Goal: Task Accomplishment & Management: Manage account settings

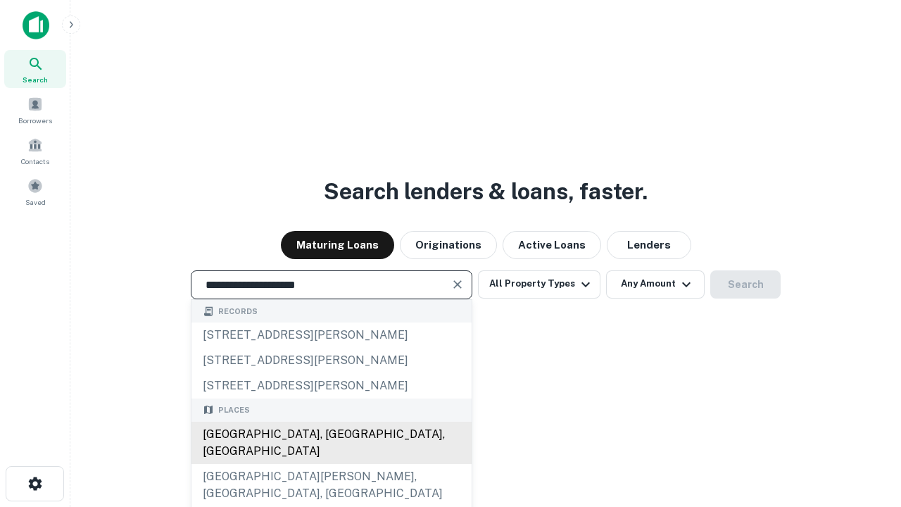
click at [331, 464] on div "Santa Monica, CA, USA" at bounding box center [332, 443] width 280 height 42
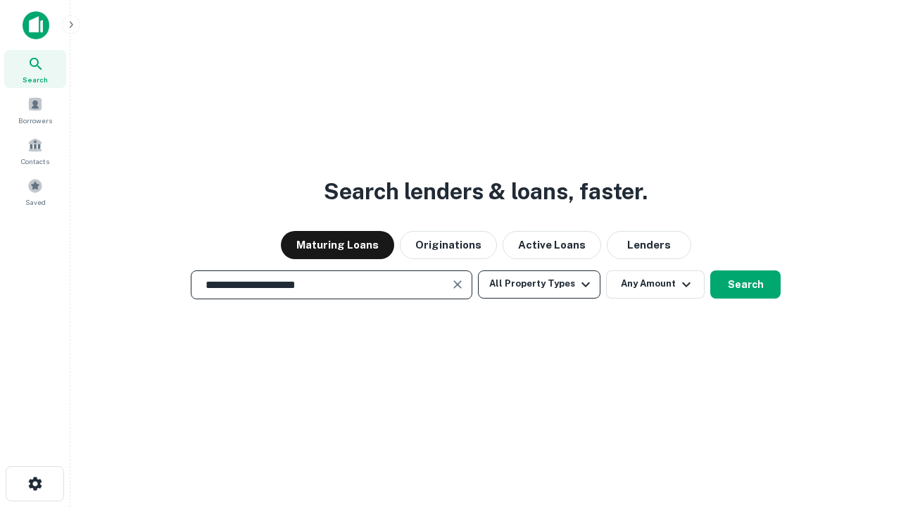
type input "**********"
click at [539, 284] on button "All Property Types" at bounding box center [539, 284] width 123 height 28
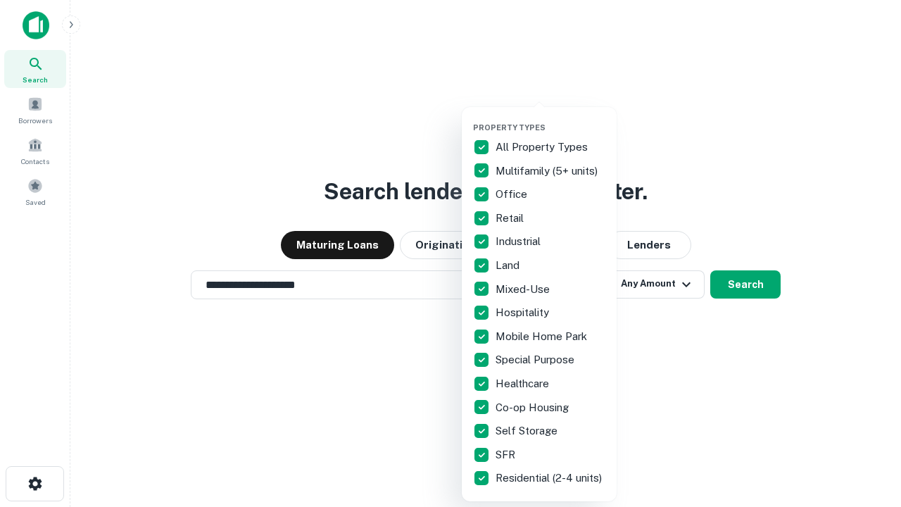
click at [551, 118] on button "button" at bounding box center [550, 118] width 155 height 1
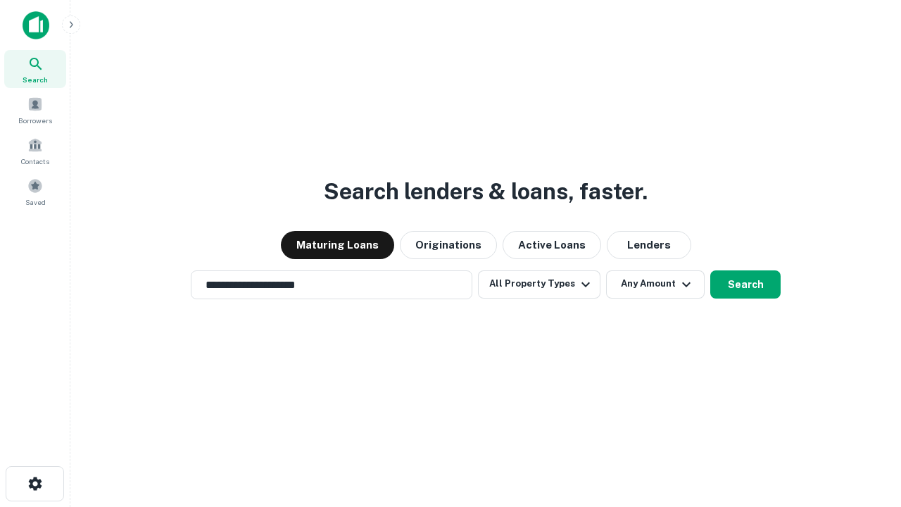
scroll to position [22, 0]
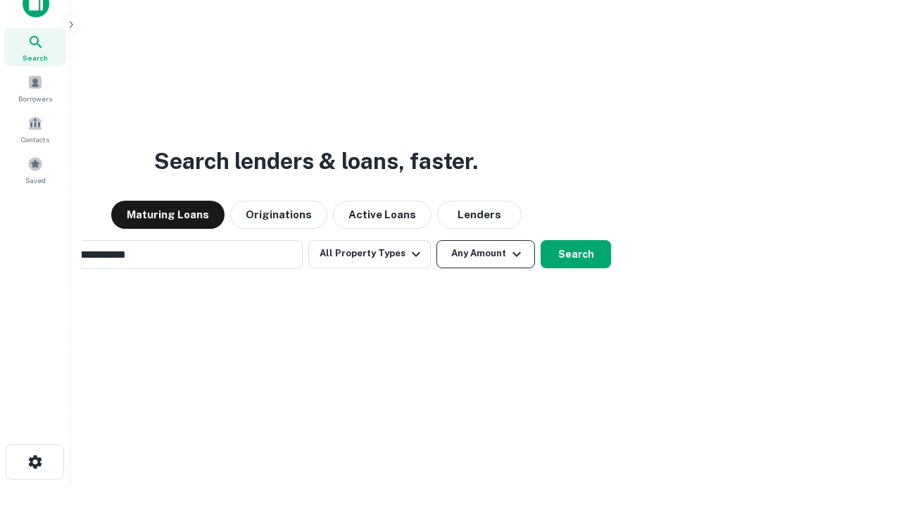
click at [437, 240] on button "Any Amount" at bounding box center [486, 254] width 99 height 28
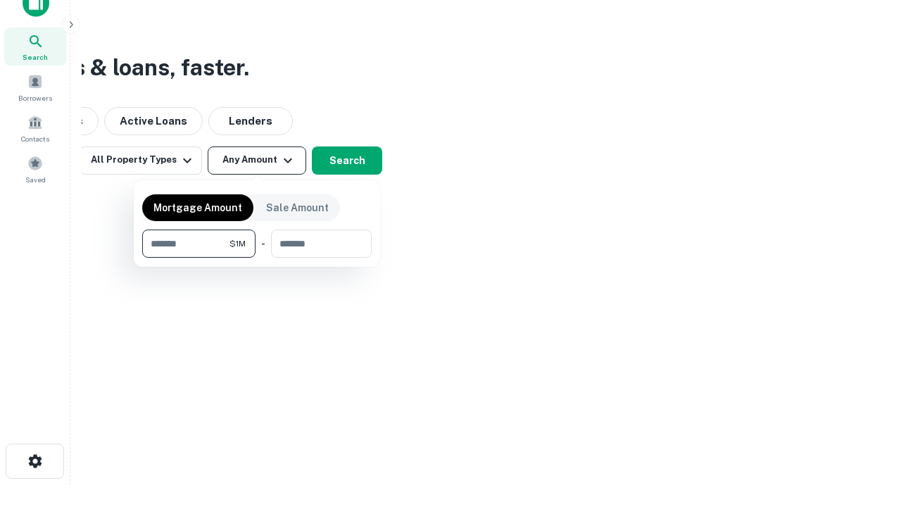
type input "*******"
click at [257, 258] on button "button" at bounding box center [257, 258] width 230 height 1
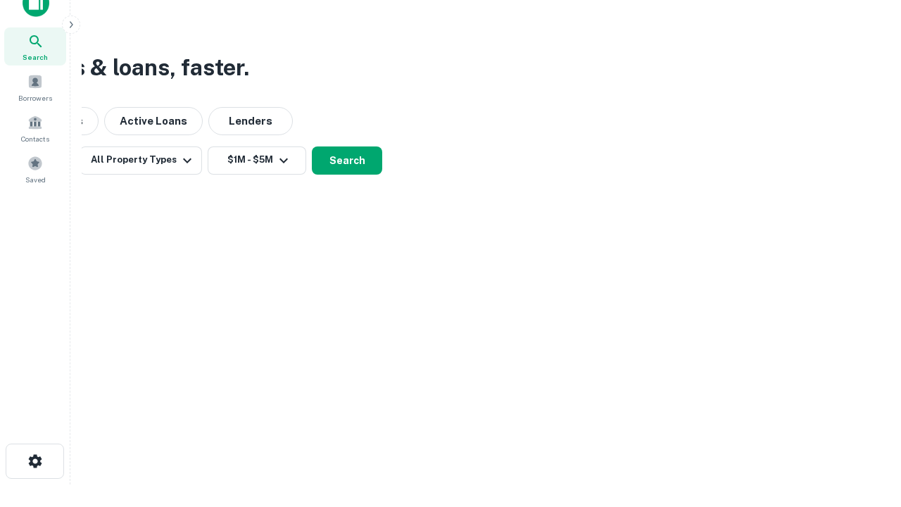
scroll to position [22, 0]
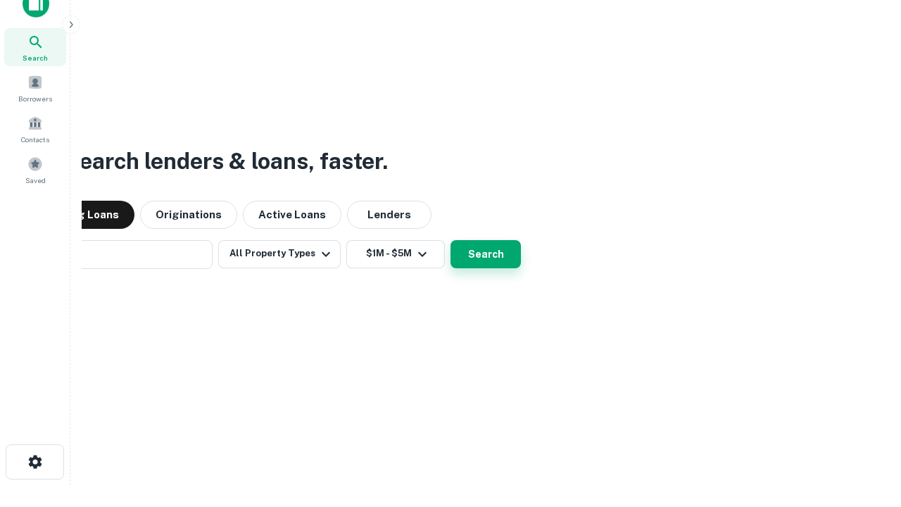
click at [451, 240] on button "Search" at bounding box center [486, 254] width 70 height 28
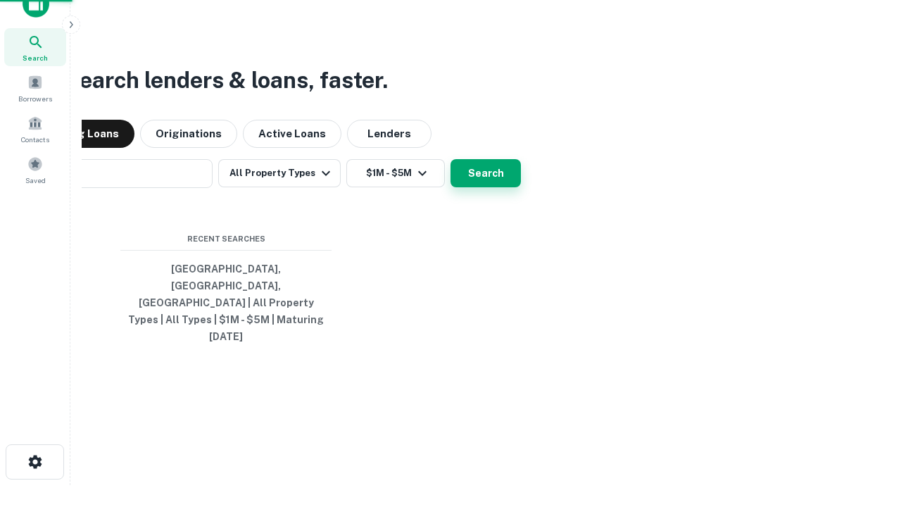
scroll to position [23, 0]
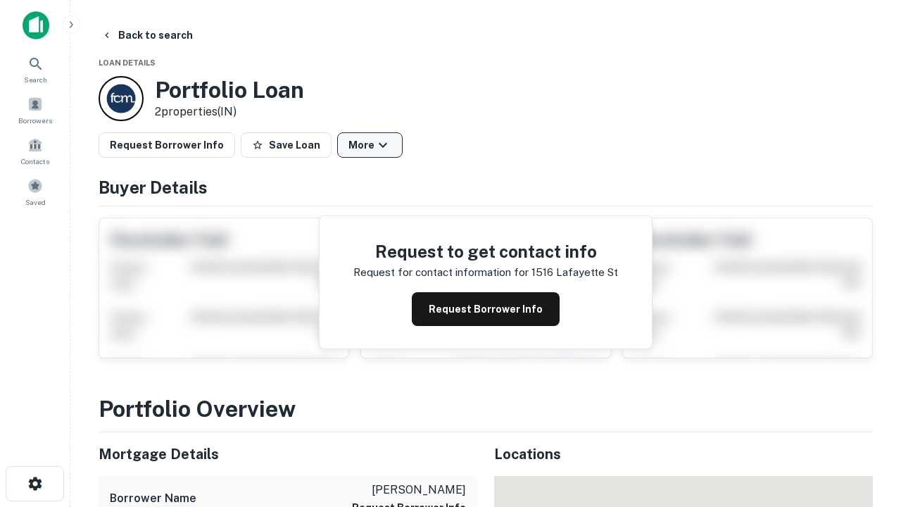
click at [370, 145] on button "More" at bounding box center [369, 144] width 65 height 25
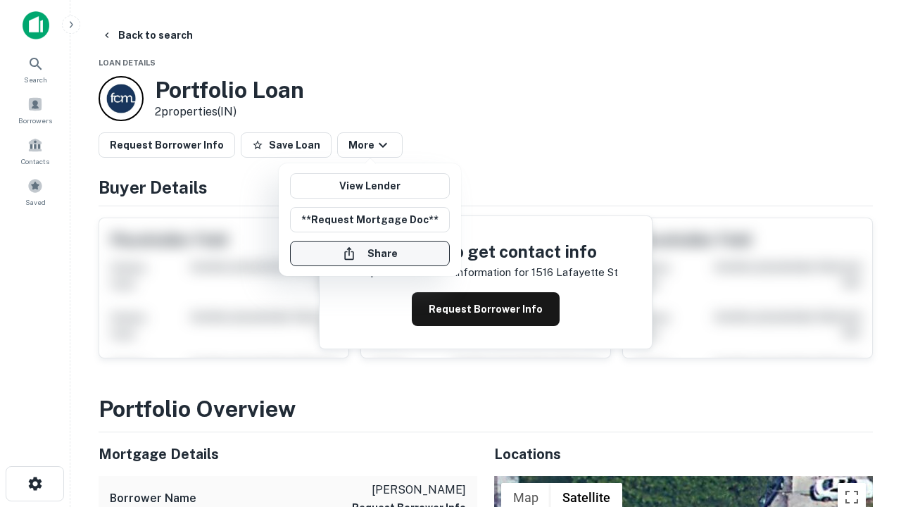
click at [370, 254] on button "Share" at bounding box center [370, 253] width 160 height 25
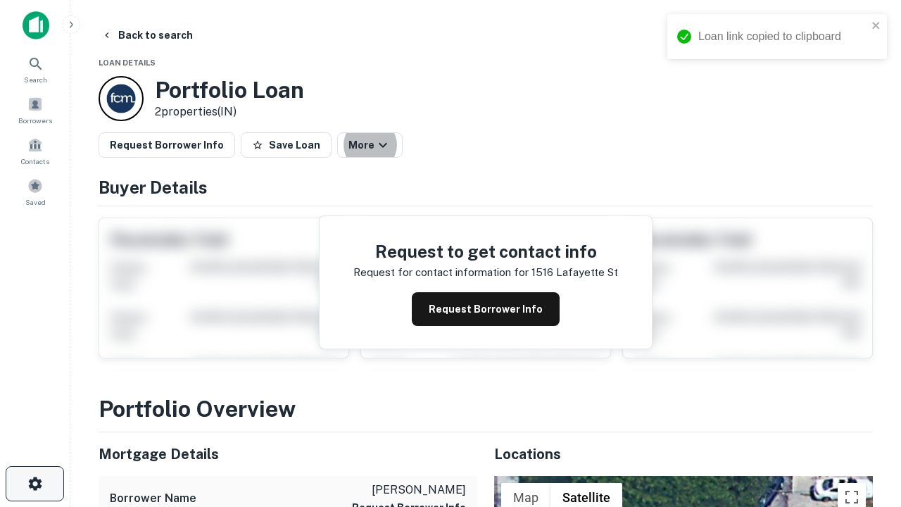
click at [35, 484] on icon "button" at bounding box center [35, 483] width 17 height 17
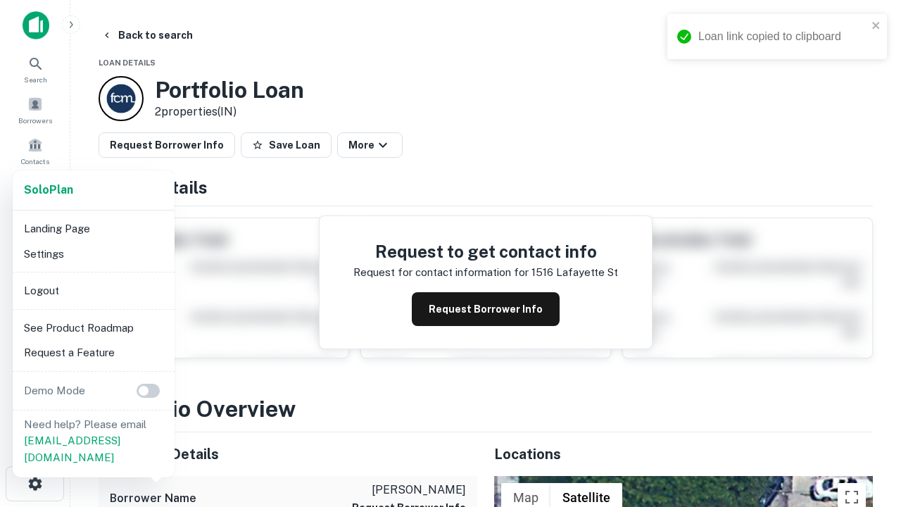
click at [93, 290] on li "Logout" at bounding box center [93, 290] width 151 height 25
